Goal: Task Accomplishment & Management: Check status

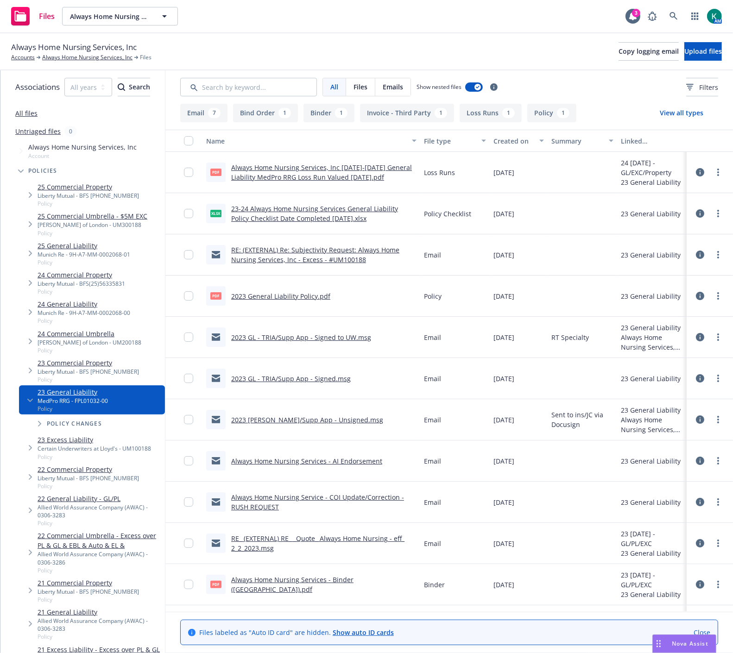
scroll to position [7, 0]
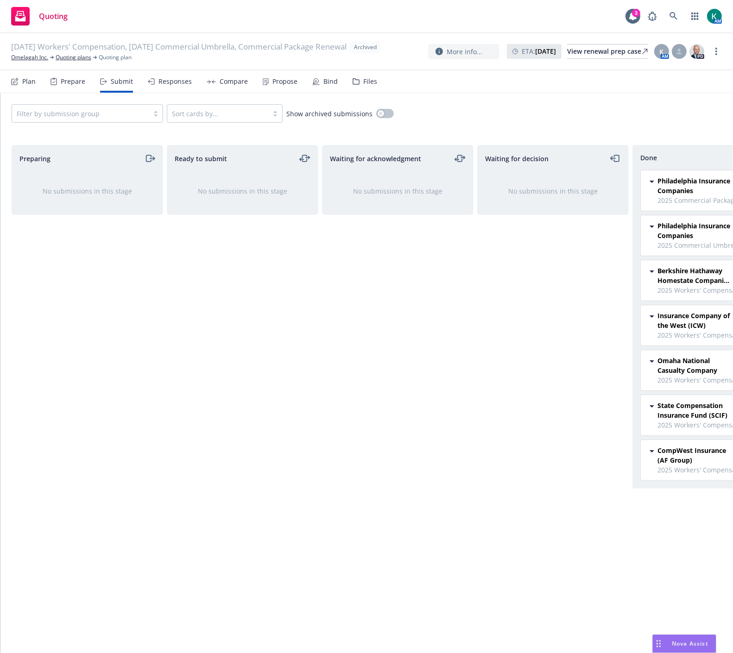
click at [335, 348] on div "Waiting for acknowledgment No submissions in this stage" at bounding box center [397, 389] width 151 height 489
click at [188, 393] on div "Ready to submit No submissions in this stage" at bounding box center [242, 389] width 151 height 489
click at [93, 286] on div "Preparing No submissions in this stage" at bounding box center [87, 389] width 151 height 489
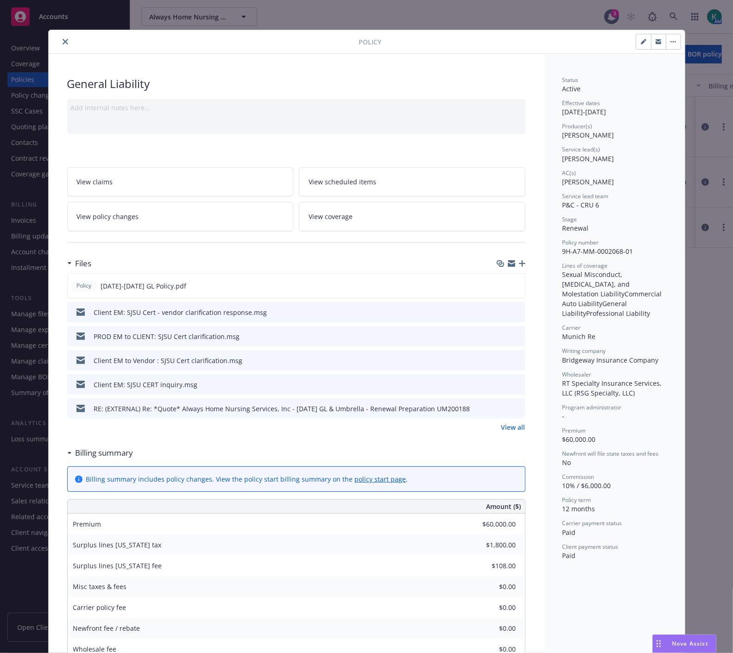
click at [63, 42] on icon "close" at bounding box center [66, 42] width 6 height 6
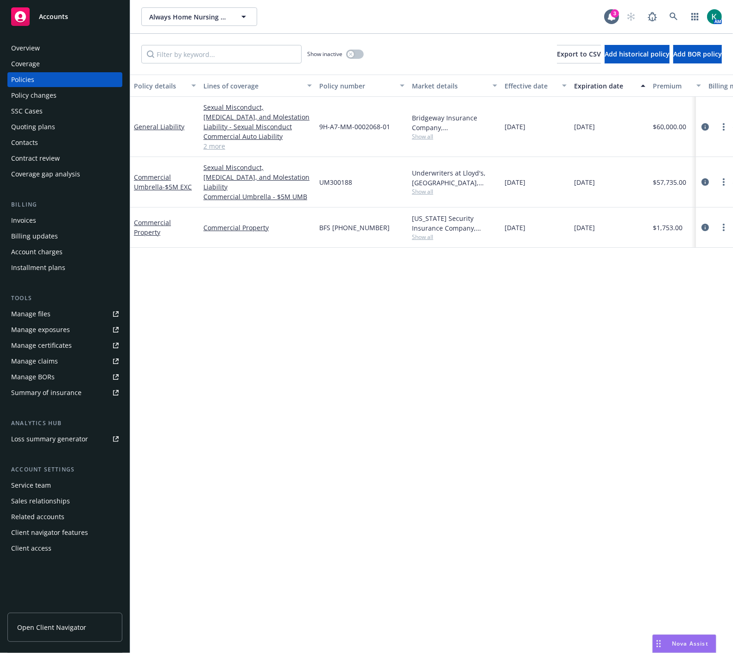
click at [38, 332] on div "Manage exposures" at bounding box center [40, 329] width 59 height 15
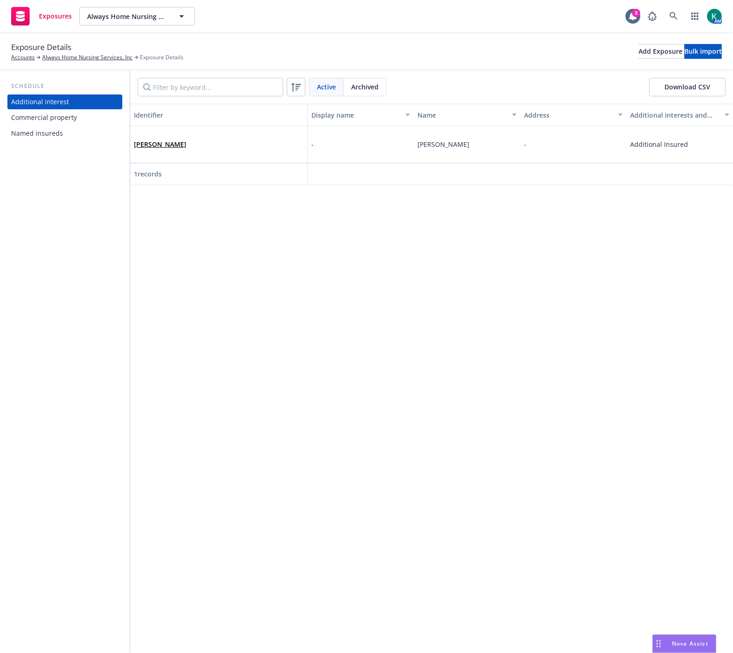
click at [66, 113] on div "Commercial property" at bounding box center [44, 117] width 66 height 15
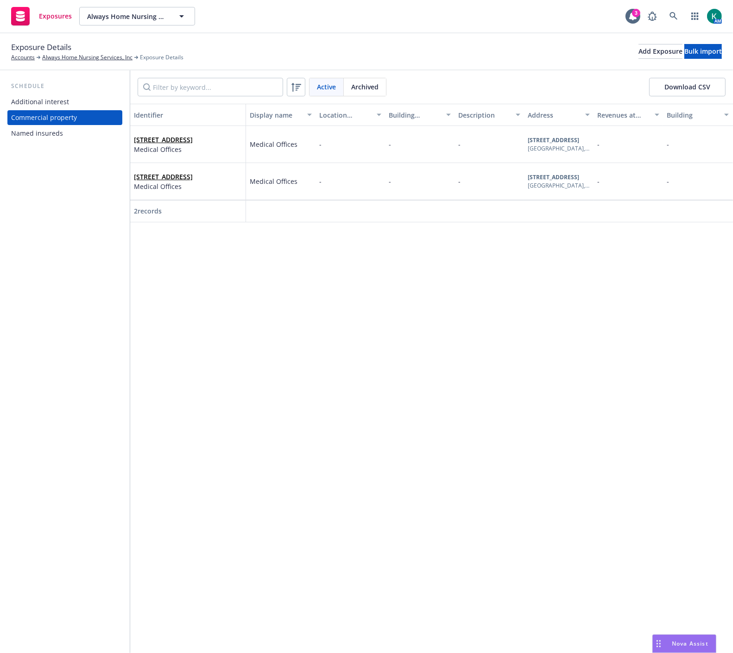
click at [25, 135] on div "Named insureds" at bounding box center [37, 133] width 52 height 15
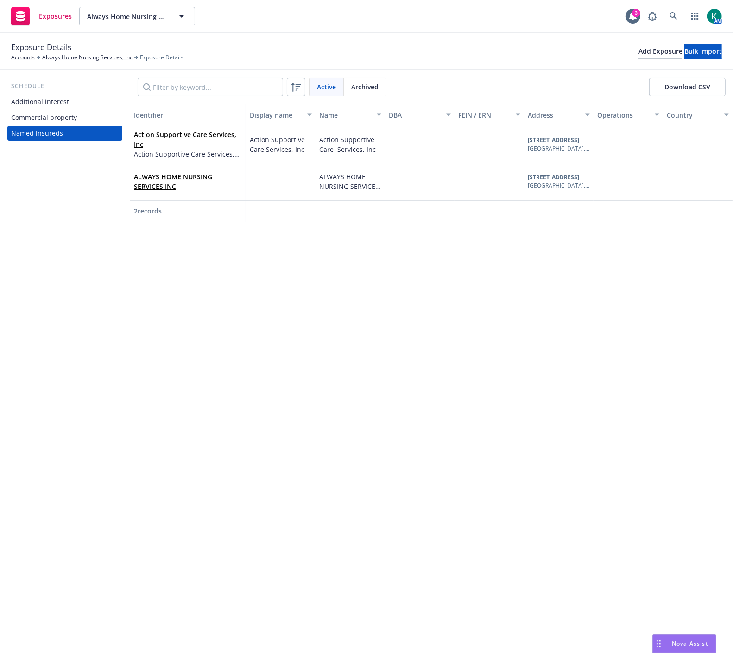
click at [28, 101] on div "Additional interest" at bounding box center [40, 101] width 58 height 15
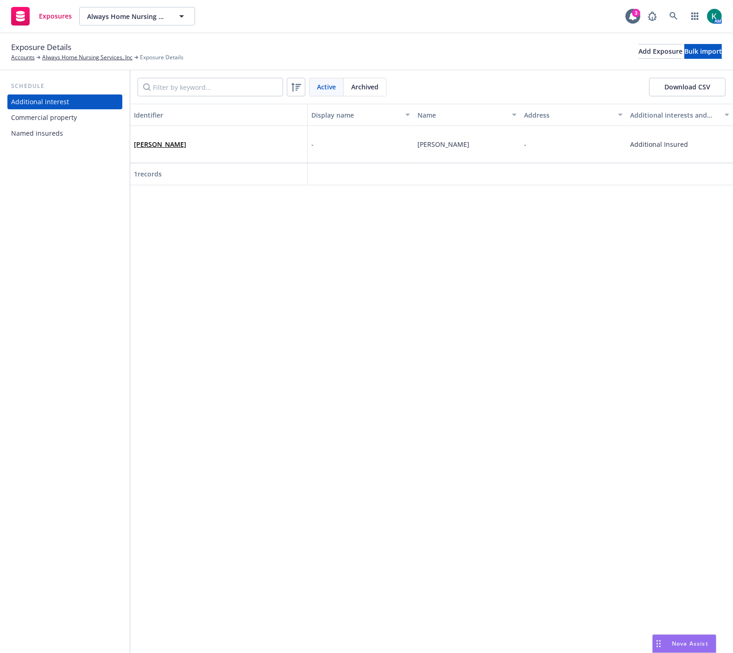
click at [51, 117] on div "Commercial property" at bounding box center [44, 117] width 66 height 15
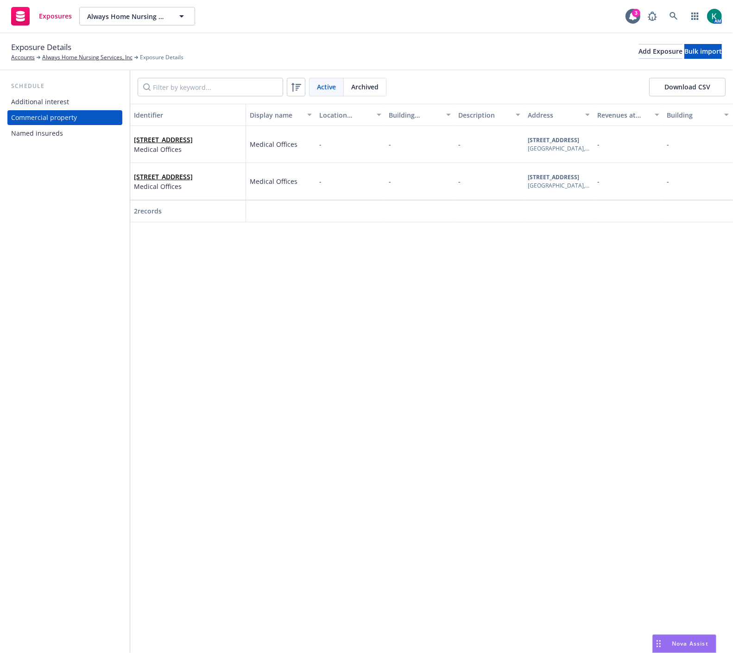
click at [80, 62] on div "Exposure Details Accounts Always Home Nursing Services, Inc Exposure Details Ad…" at bounding box center [366, 51] width 733 height 37
click at [81, 62] on link "Always Home Nursing Services, Inc" at bounding box center [87, 57] width 90 height 8
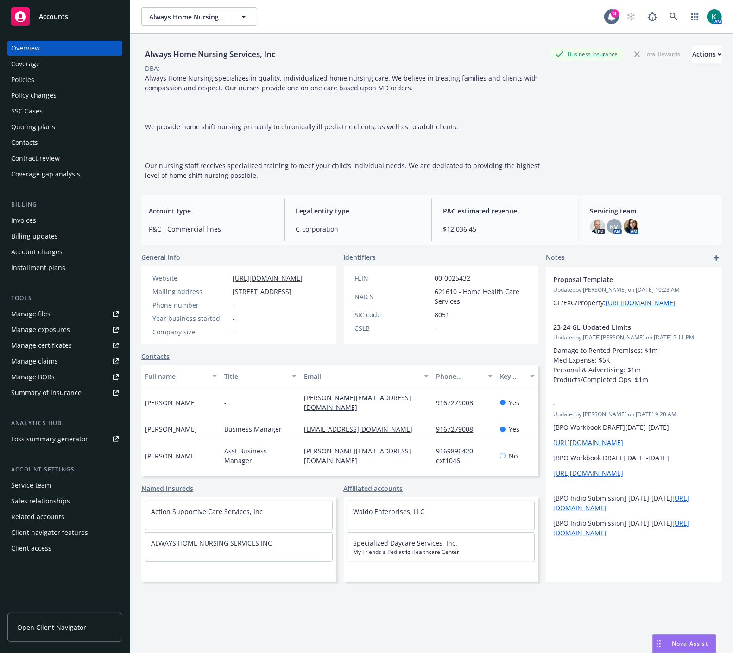
click at [25, 76] on div "Policies" at bounding box center [22, 79] width 23 height 15
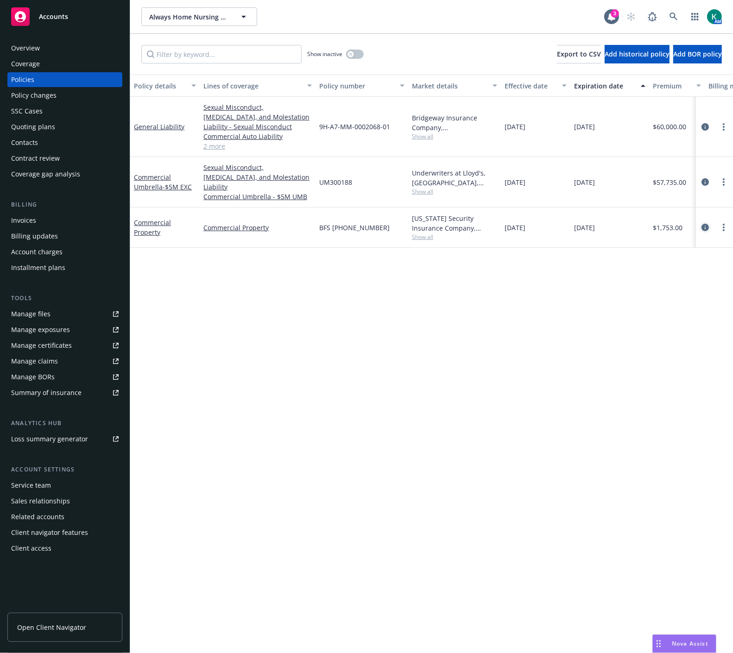
click at [706, 224] on icon "circleInformation" at bounding box center [704, 227] width 7 height 7
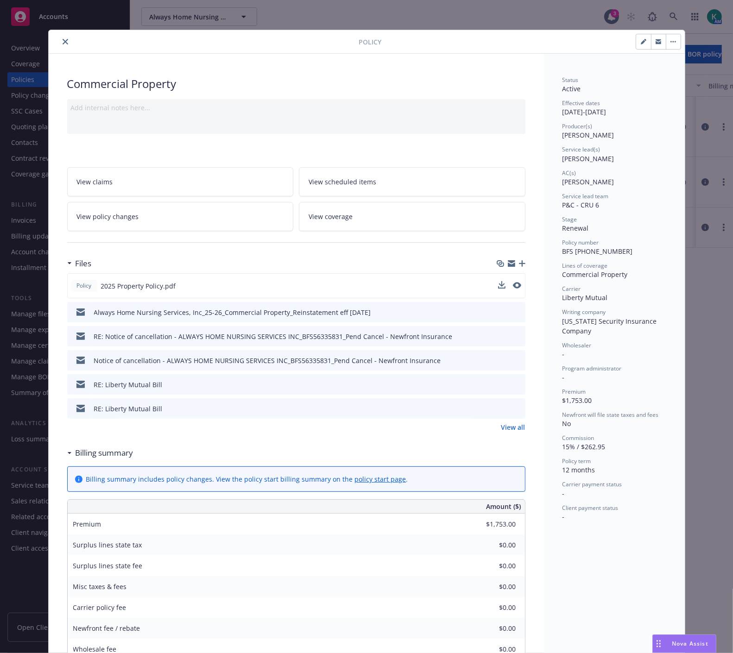
click at [513, 288] on button at bounding box center [517, 286] width 8 height 10
click at [515, 283] on icon "preview file" at bounding box center [516, 285] width 8 height 6
click at [63, 44] on icon "close" at bounding box center [66, 42] width 6 height 6
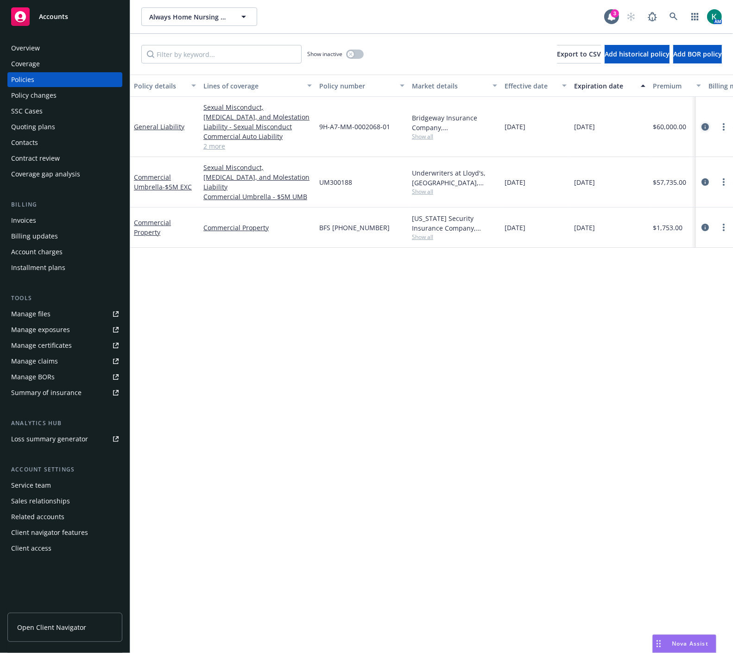
click at [706, 126] on icon "circleInformation" at bounding box center [704, 126] width 7 height 7
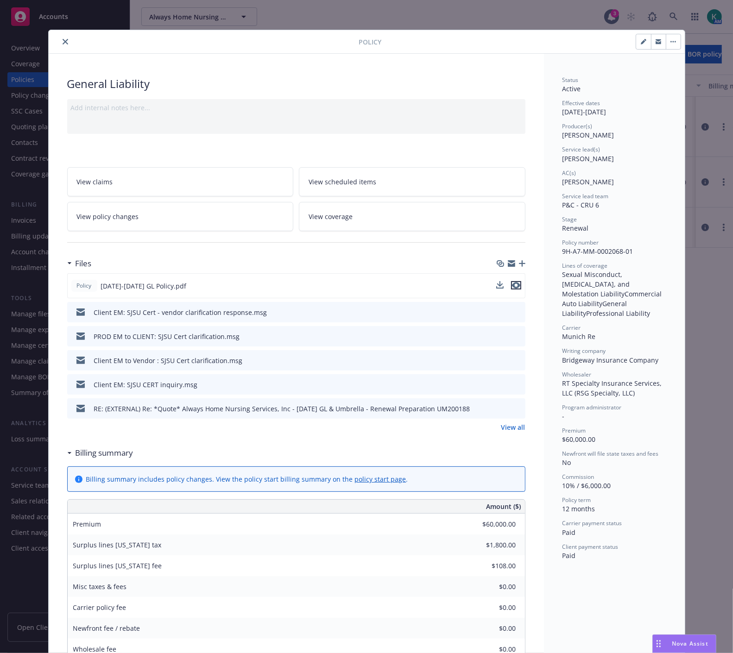
click at [512, 286] on icon "preview file" at bounding box center [516, 285] width 8 height 6
